Goal: Information Seeking & Learning: Learn about a topic

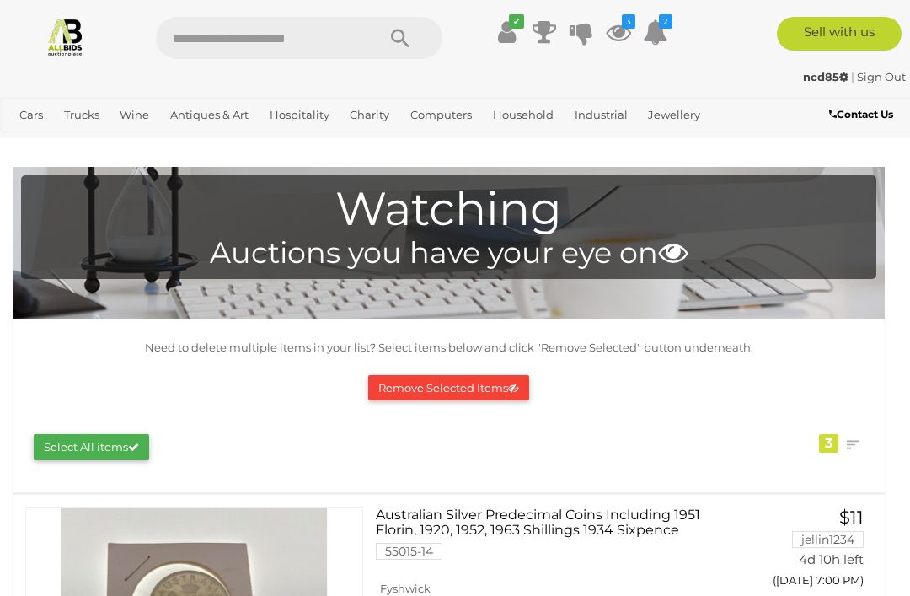
scroll to position [-17, 21]
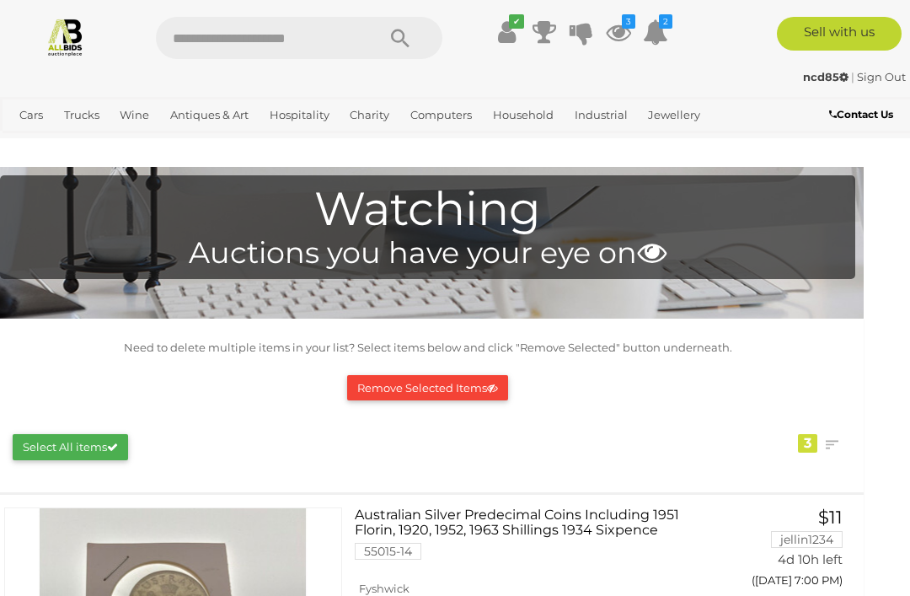
click at [314, 38] on input "text" at bounding box center [257, 38] width 203 height 42
type input "*****"
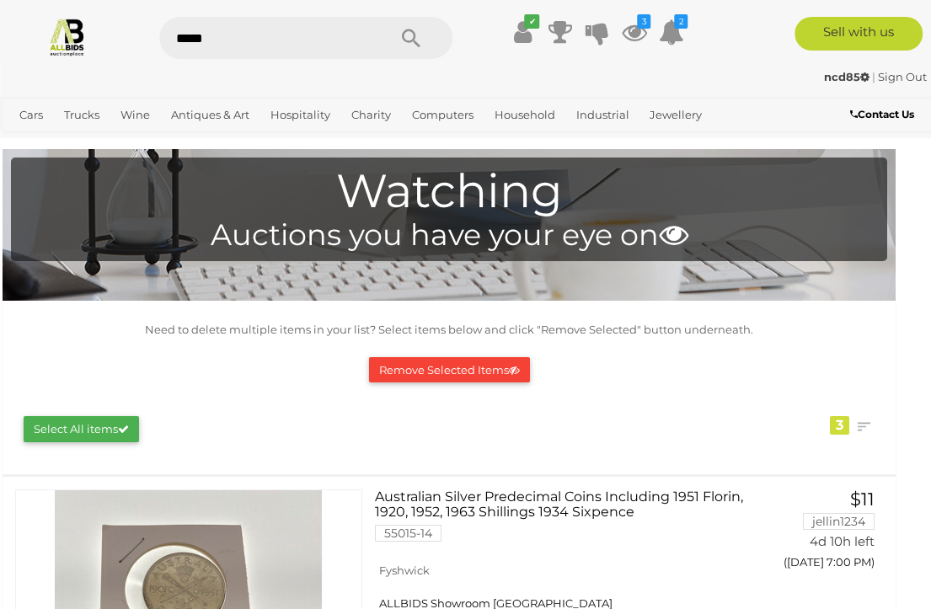
scroll to position [0, 10]
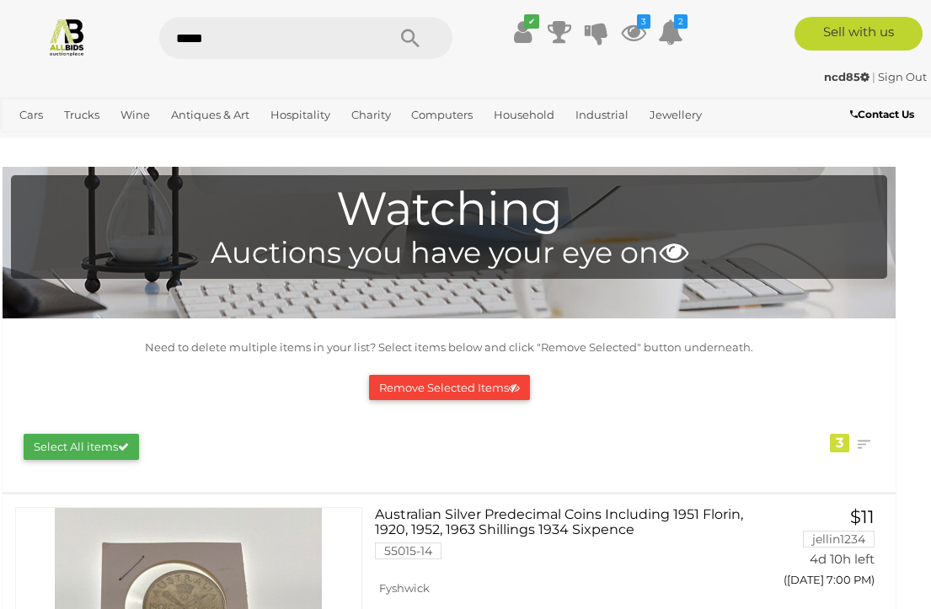
click at [204, 34] on input "*****" at bounding box center [264, 38] width 210 height 42
type input "*****"
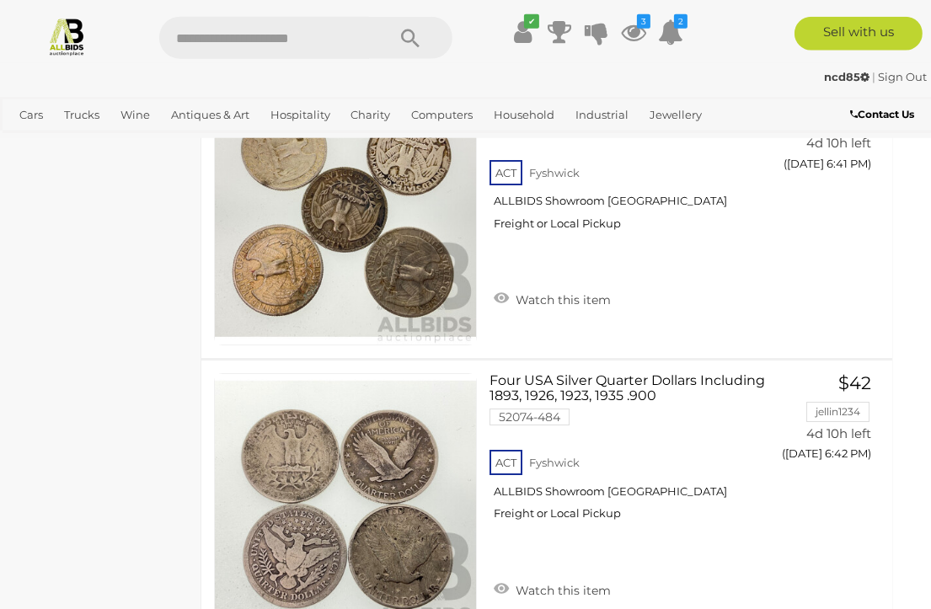
scroll to position [14277, 14]
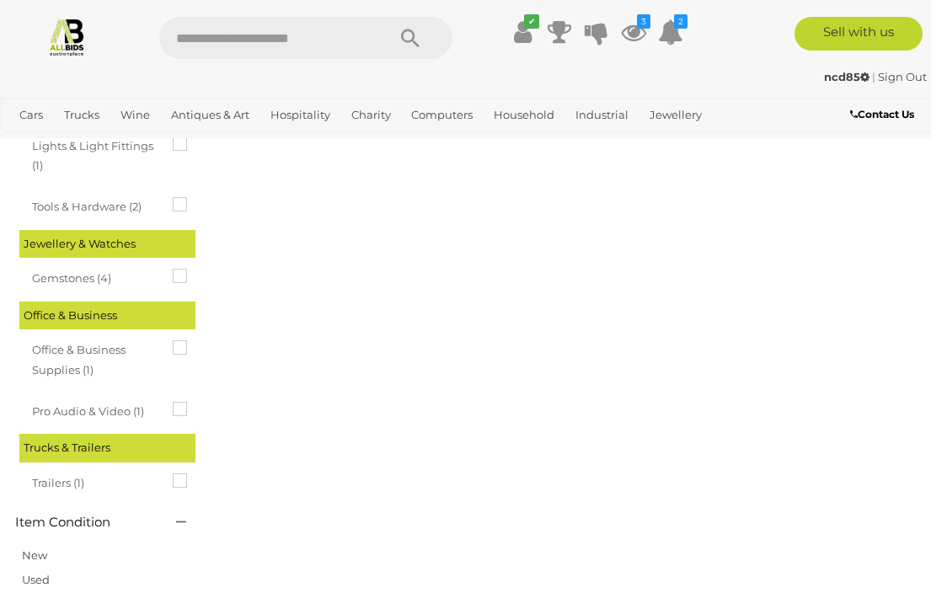
scroll to position [0, 0]
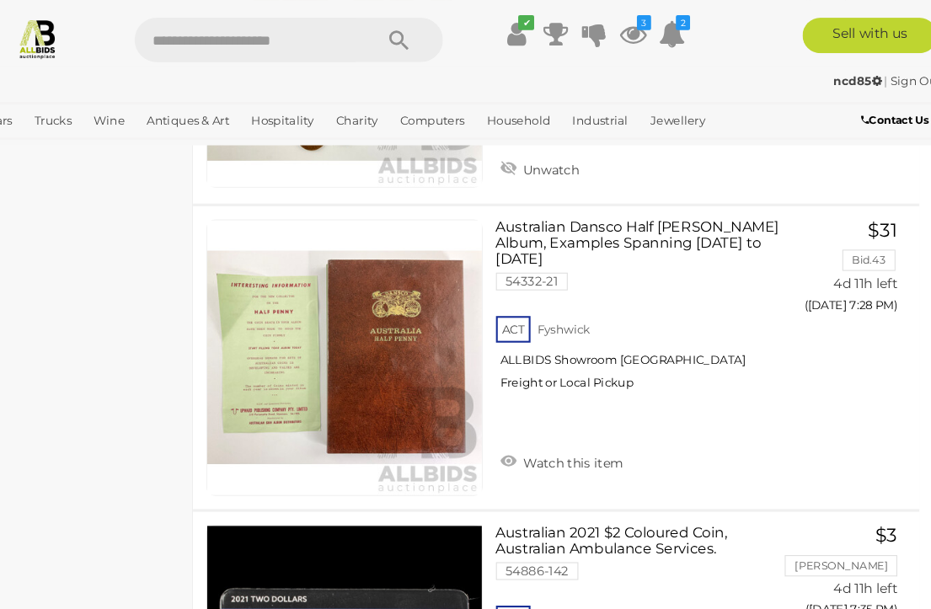
scroll to position [2426, 0]
click at [375, 352] on img at bounding box center [358, 340] width 261 height 261
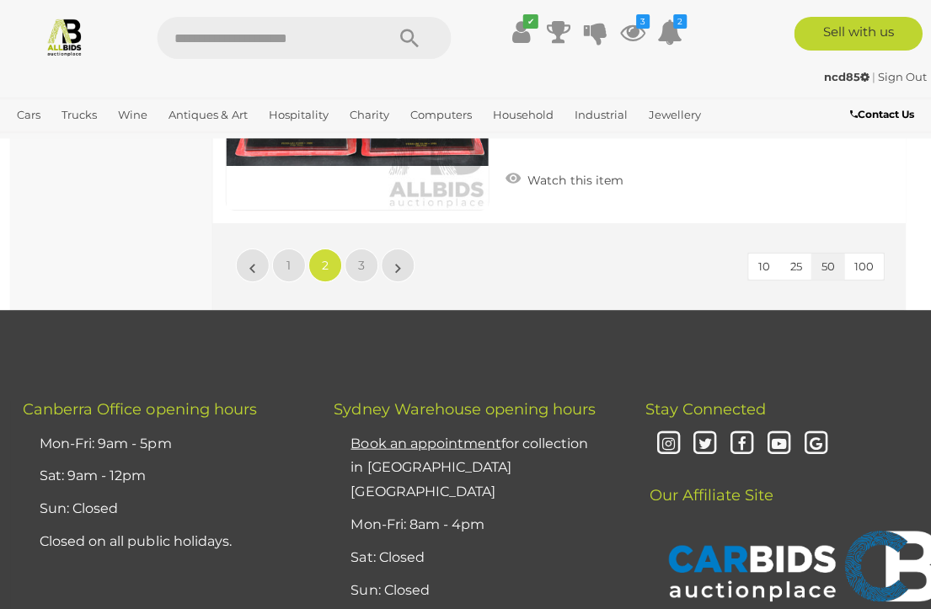
scroll to position [14621, 0]
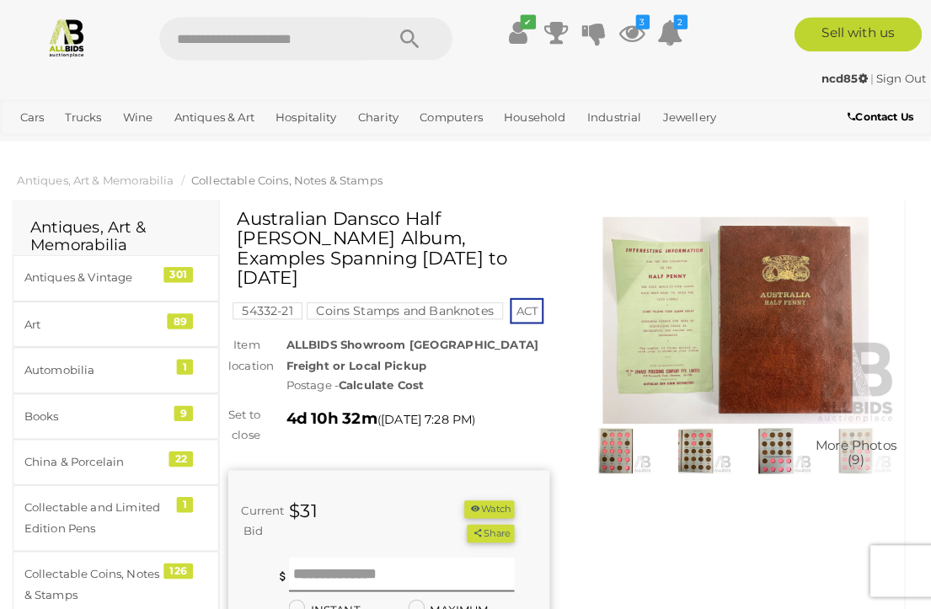
scroll to position [3, 0]
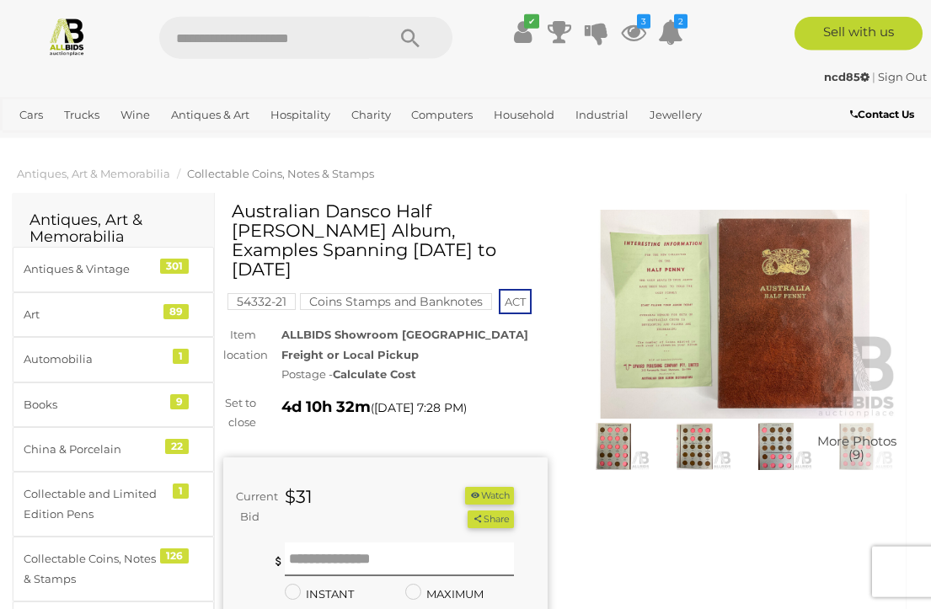
click at [802, 348] on img at bounding box center [735, 314] width 325 height 209
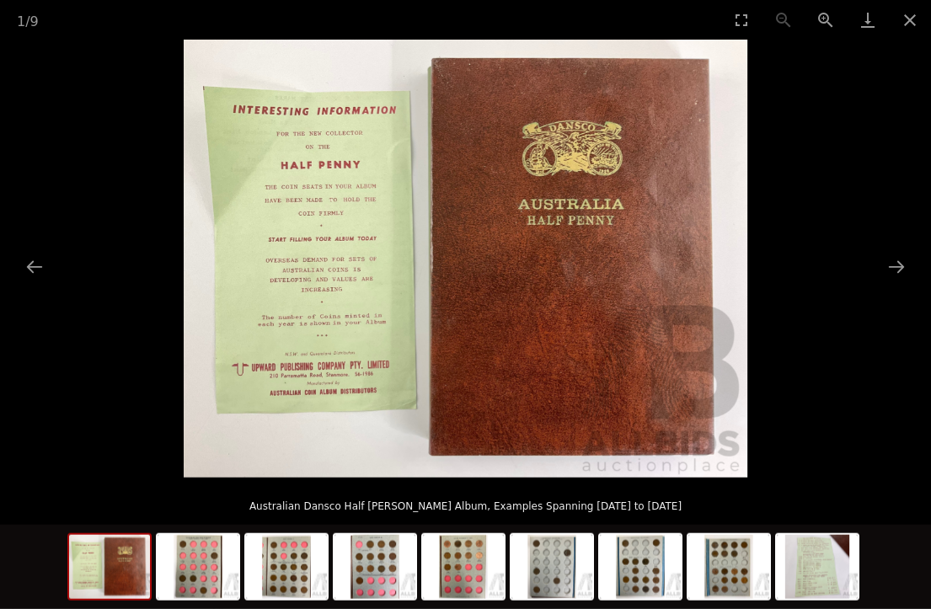
click at [192, 567] on img at bounding box center [198, 567] width 81 height 64
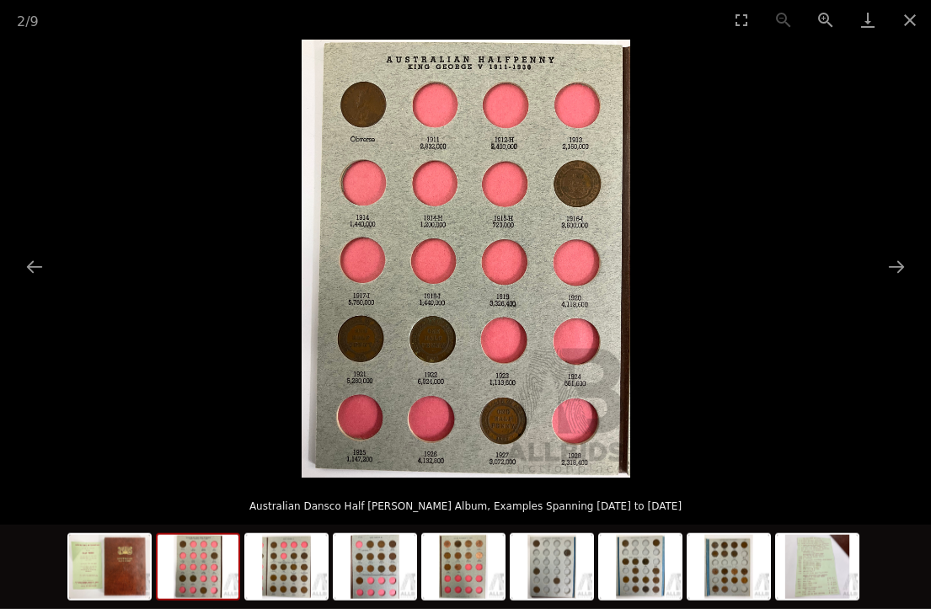
click at [291, 554] on img at bounding box center [286, 567] width 81 height 64
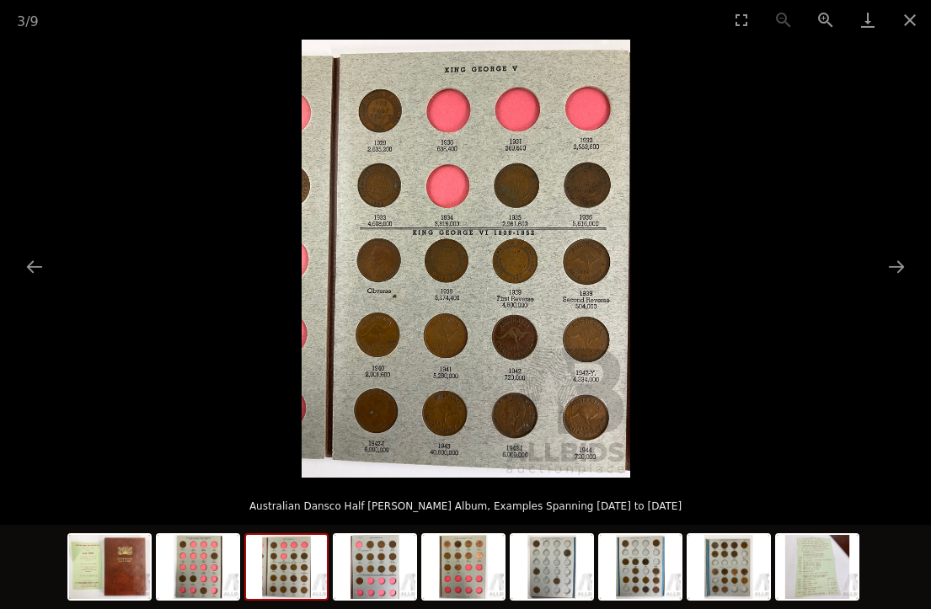
click at [897, 269] on button "Next slide" at bounding box center [896, 266] width 35 height 33
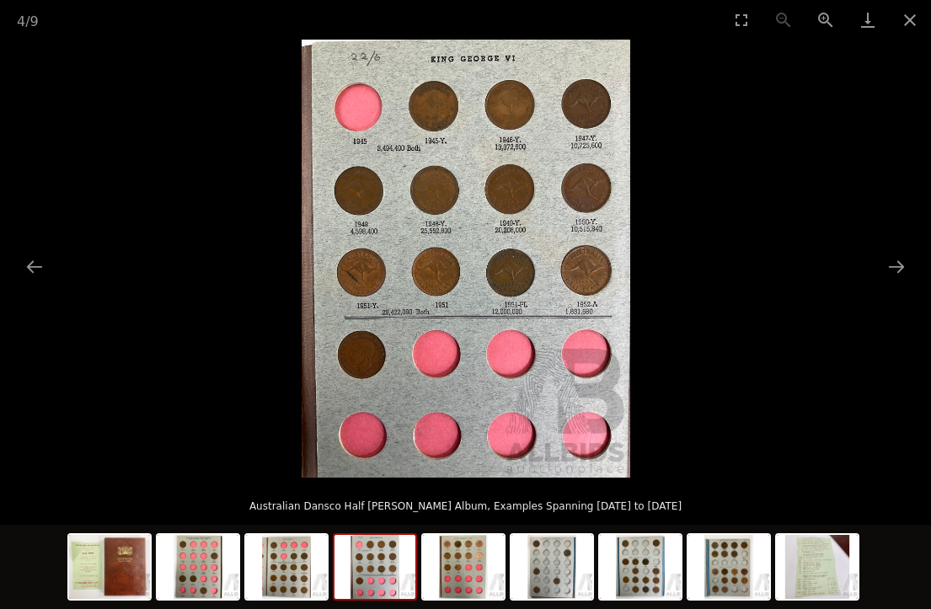
click at [901, 276] on button "Next slide" at bounding box center [896, 266] width 35 height 33
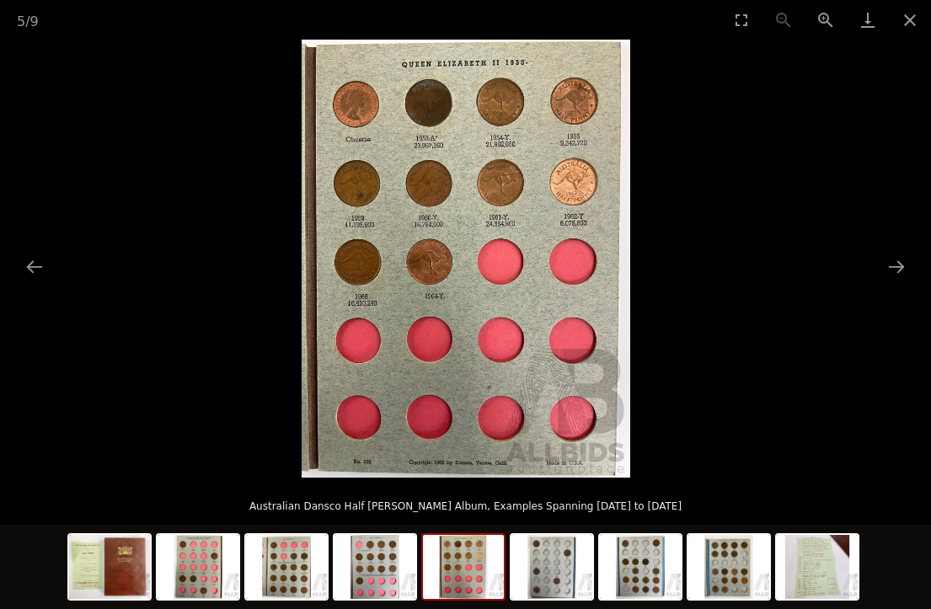
click at [899, 270] on button "Next slide" at bounding box center [896, 266] width 35 height 33
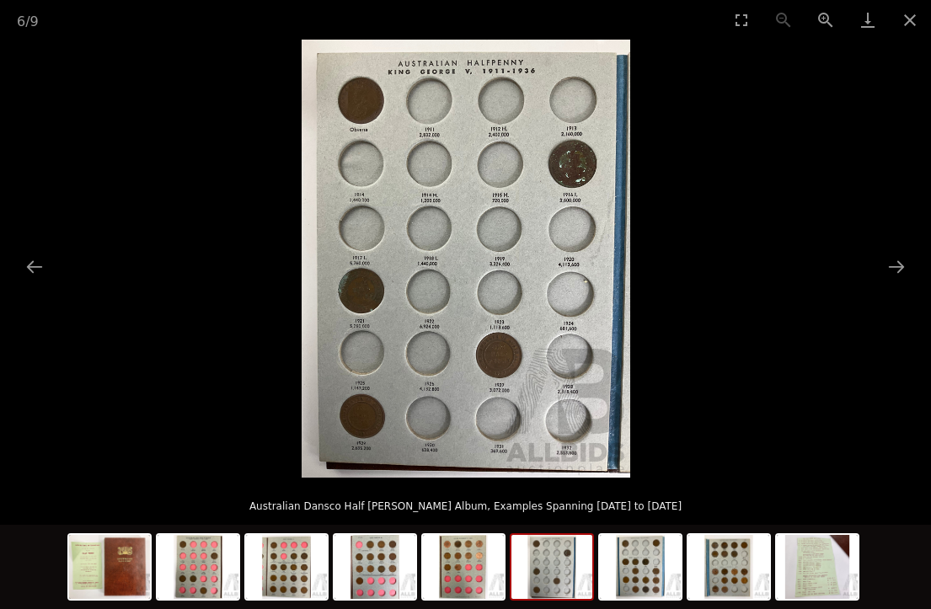
click at [633, 587] on img at bounding box center [640, 567] width 81 height 64
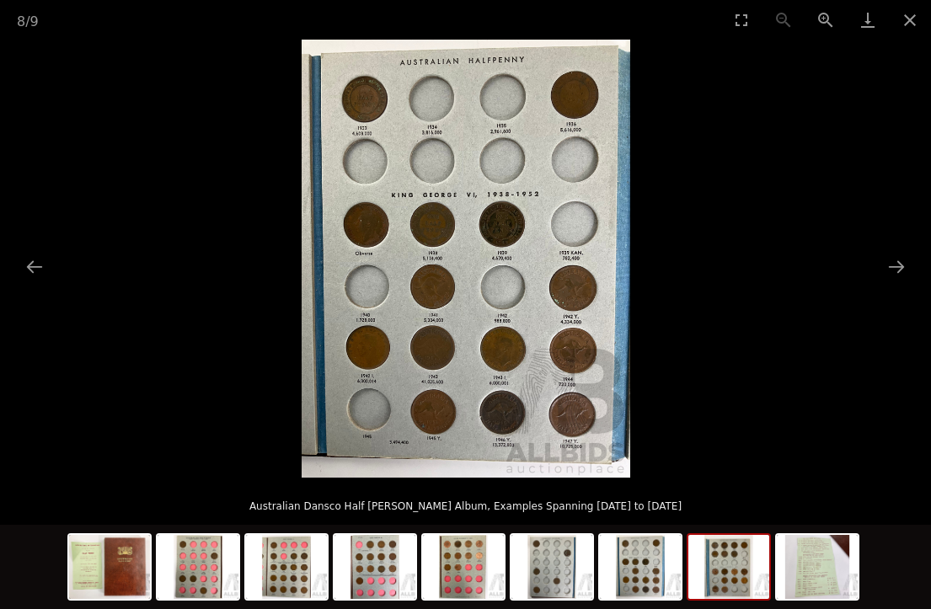
click at [740, 556] on img at bounding box center [729, 567] width 81 height 64
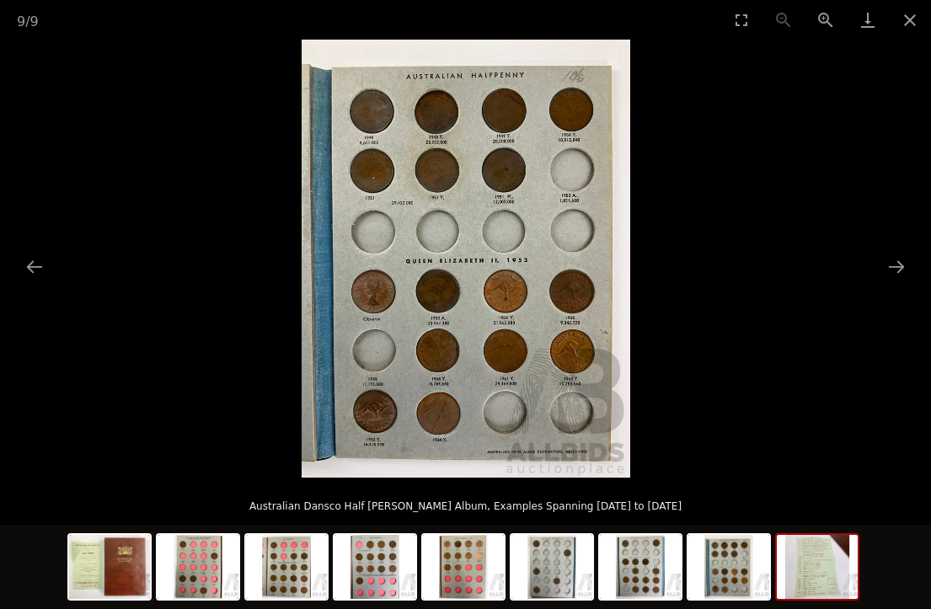
click at [820, 558] on img at bounding box center [817, 567] width 81 height 64
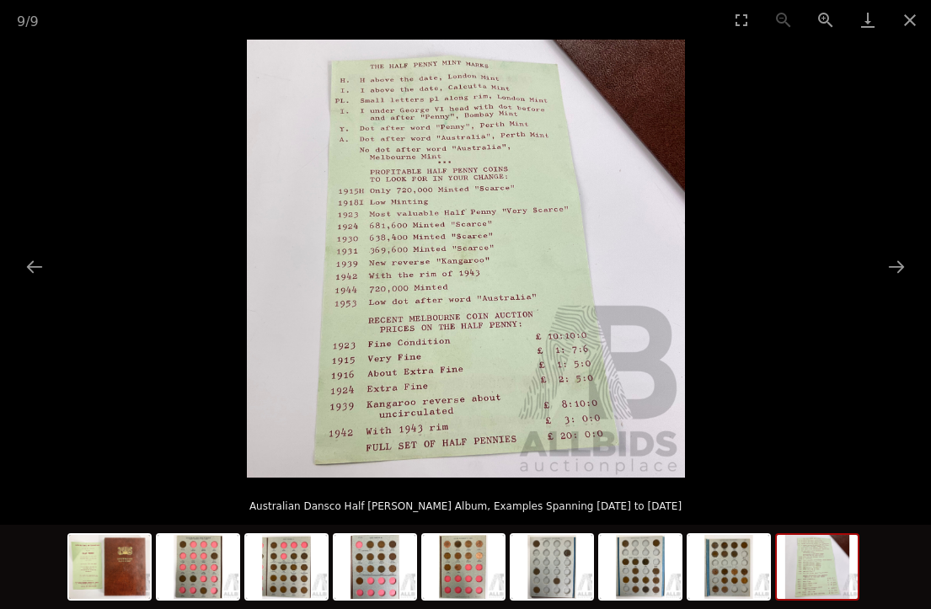
click at [909, 21] on button "Close gallery" at bounding box center [910, 20] width 42 height 40
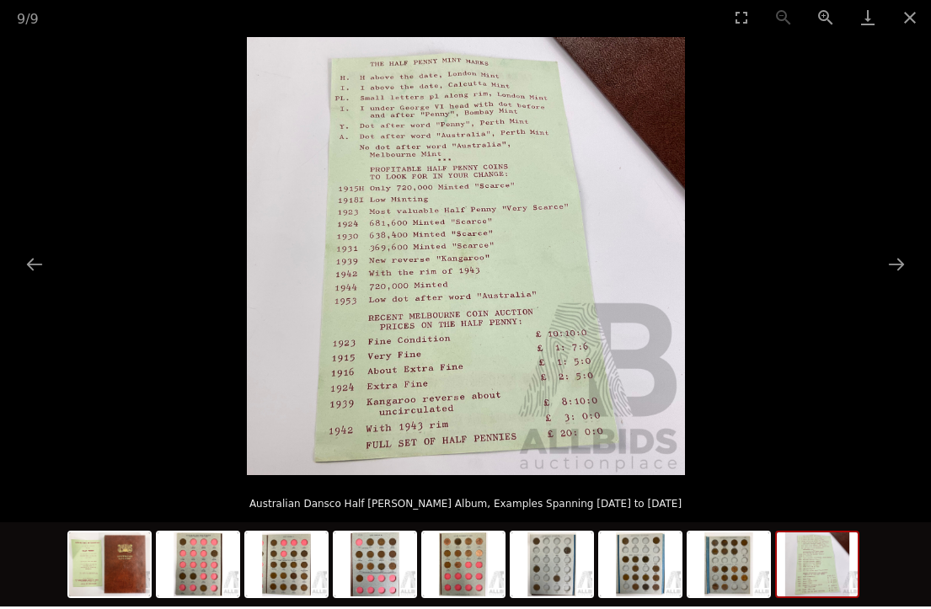
scroll to position [3, 0]
